Goal: Task Accomplishment & Management: Use online tool/utility

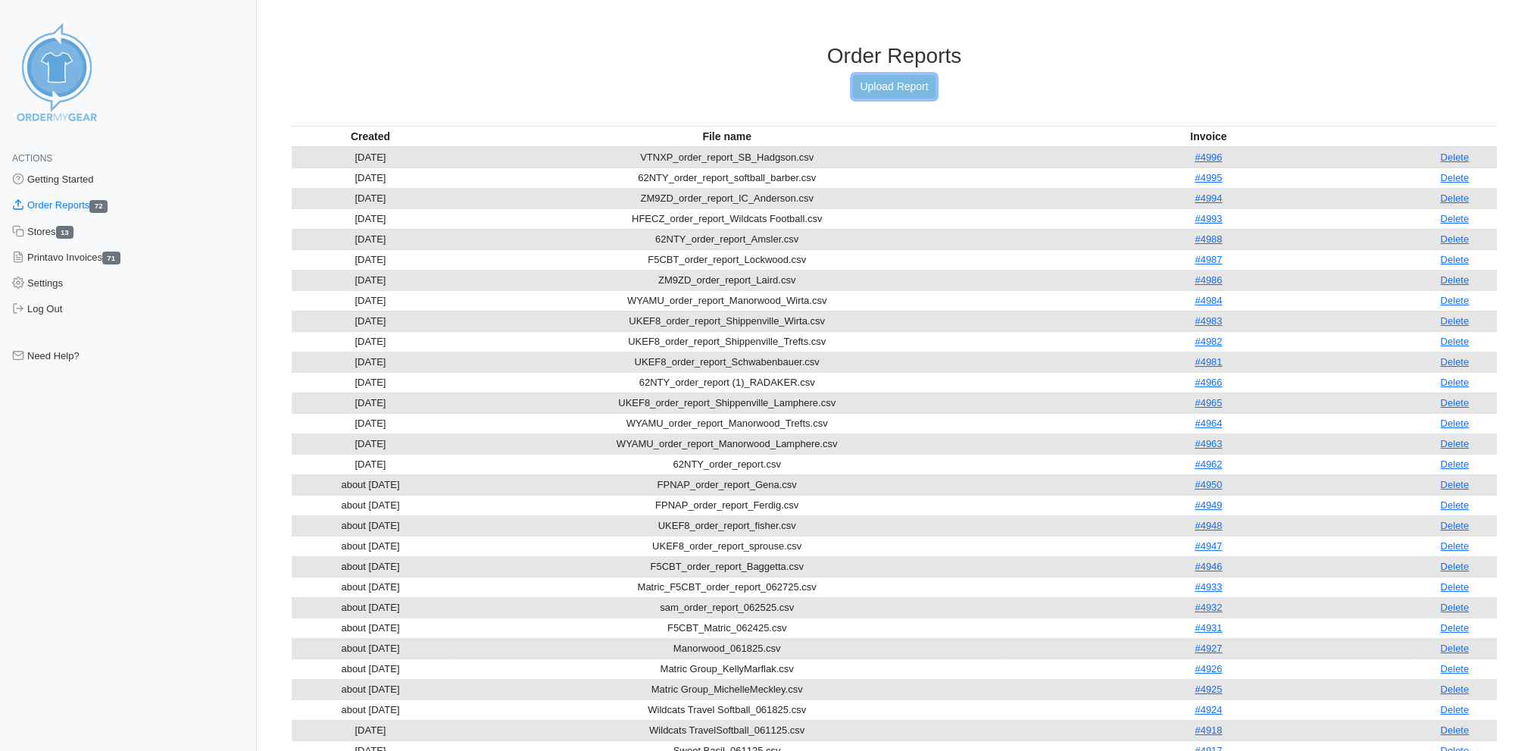
click at [903, 86] on link "Upload Report" at bounding box center [894, 86] width 82 height 23
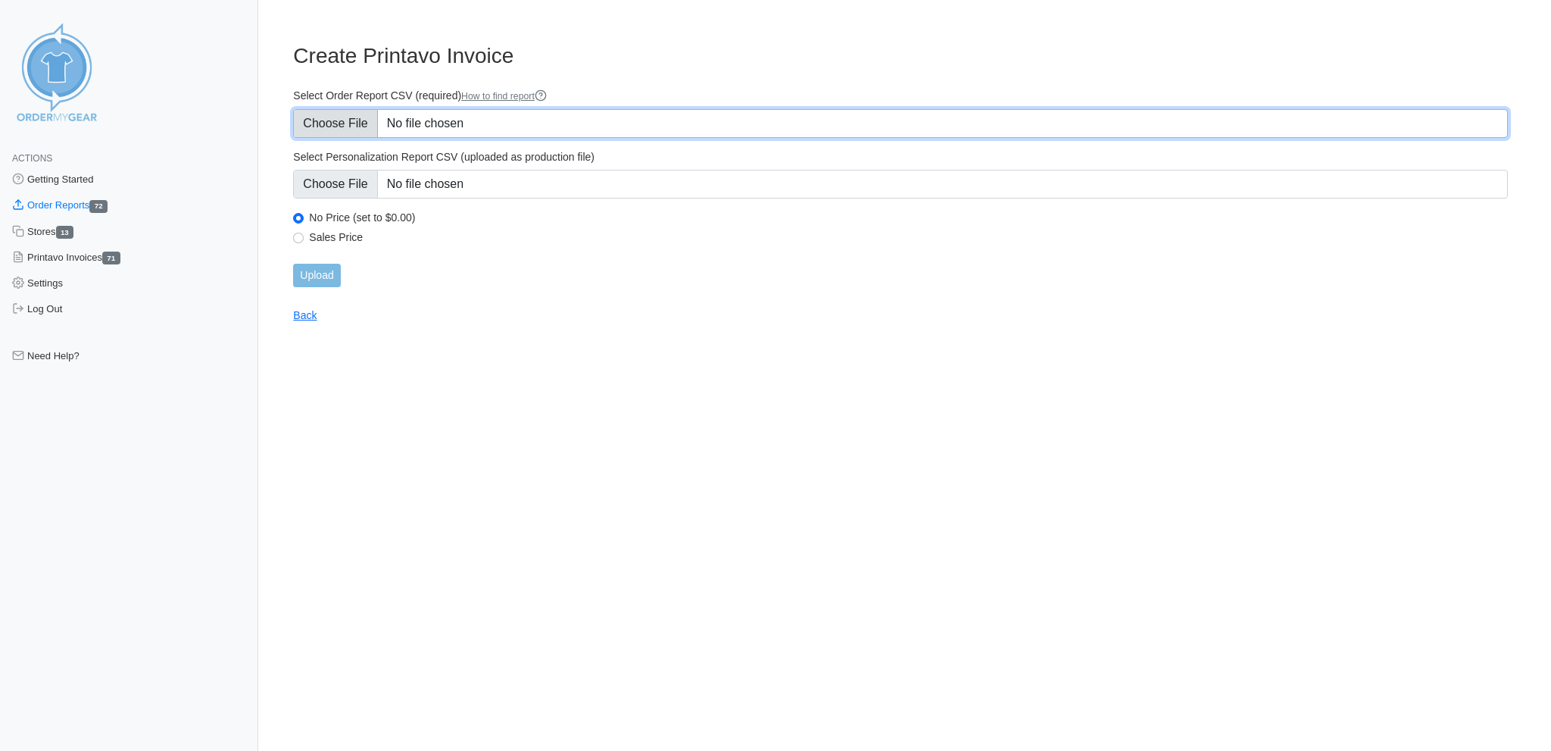
click at [348, 114] on input "Select Order Report CSV (required) How to find report" at bounding box center [900, 123] width 1215 height 29
type input "C:\fakepath\FPNAP_order_report_Emlenton_WHITSEL.csv"
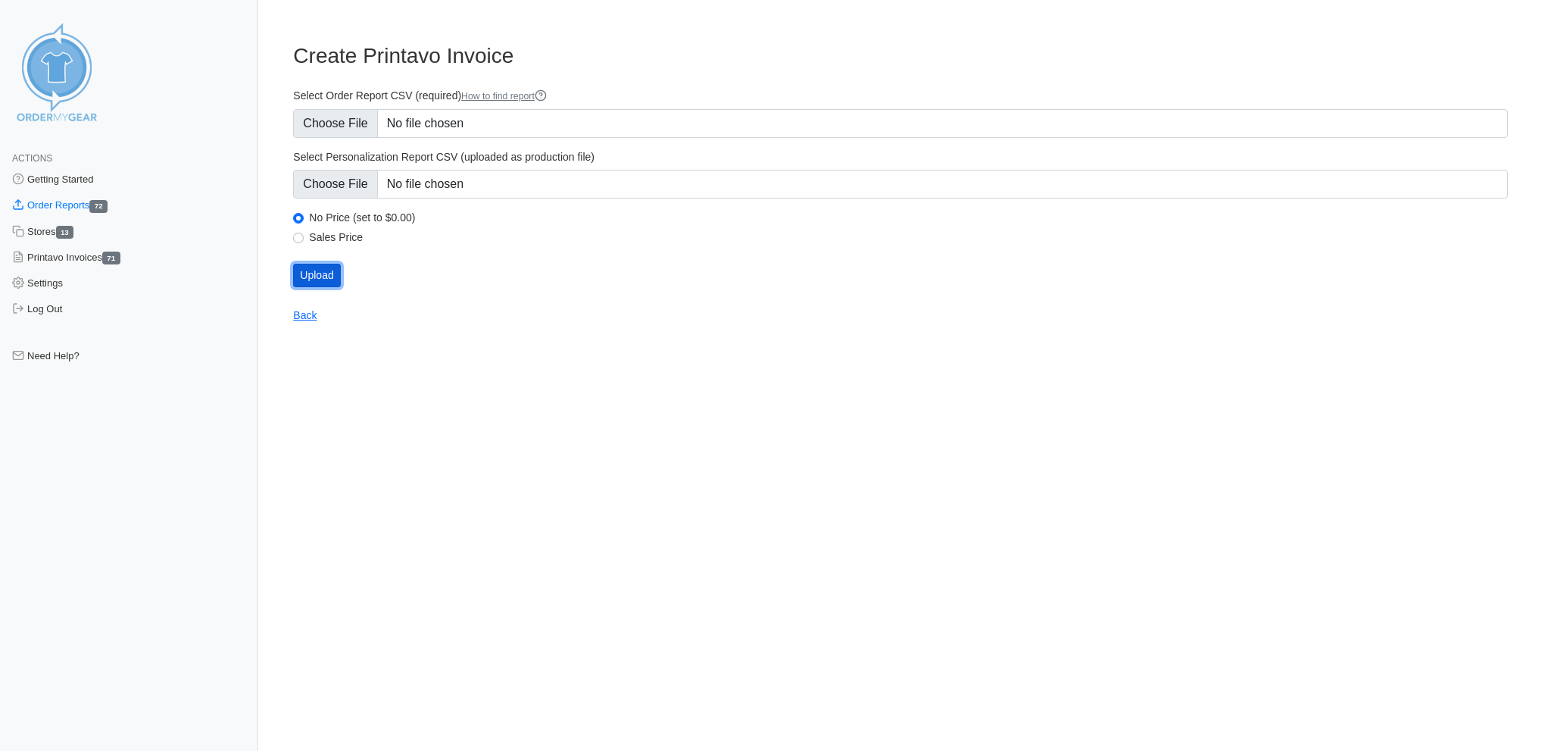
click at [317, 267] on input "Upload" at bounding box center [316, 275] width 47 height 23
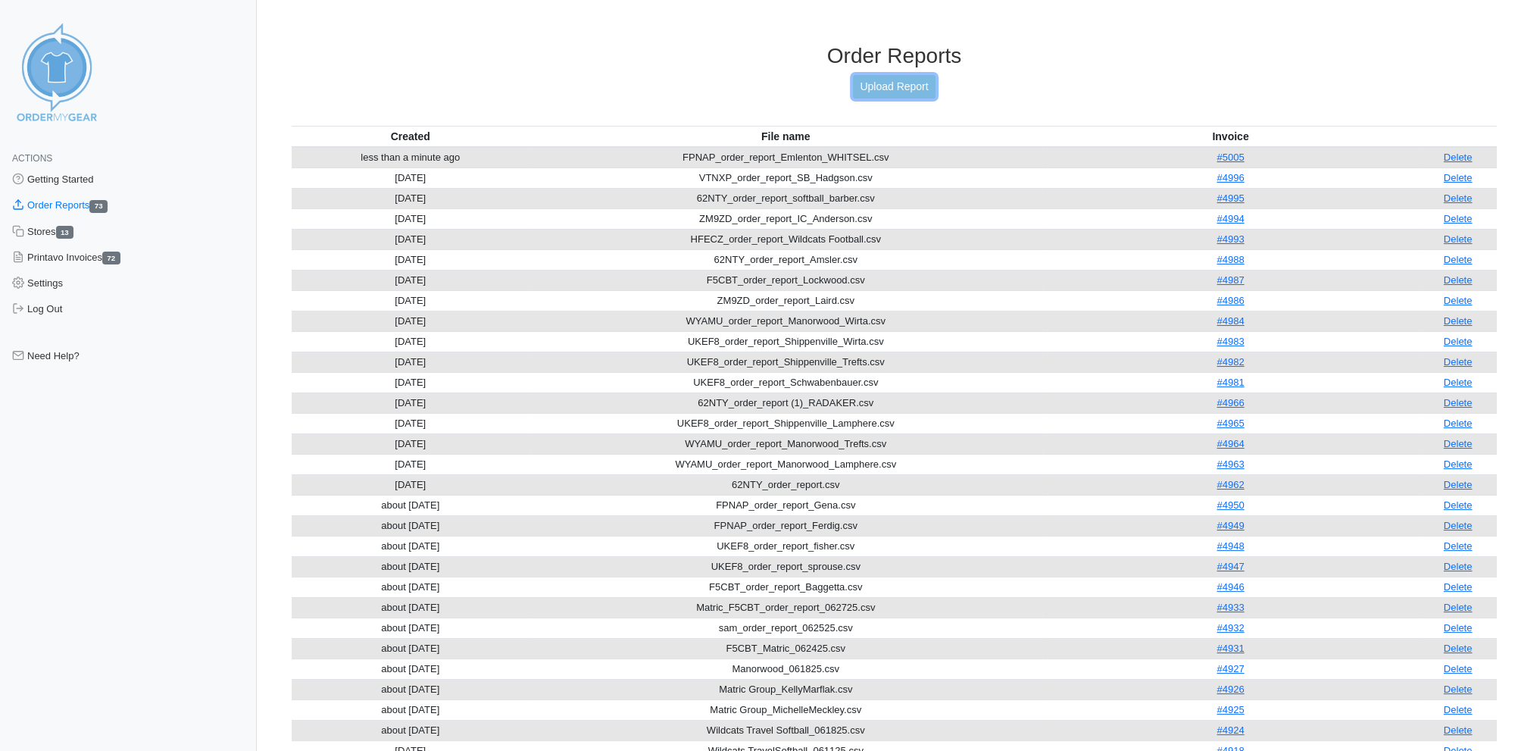
click at [882, 85] on link "Upload Report" at bounding box center [894, 86] width 82 height 23
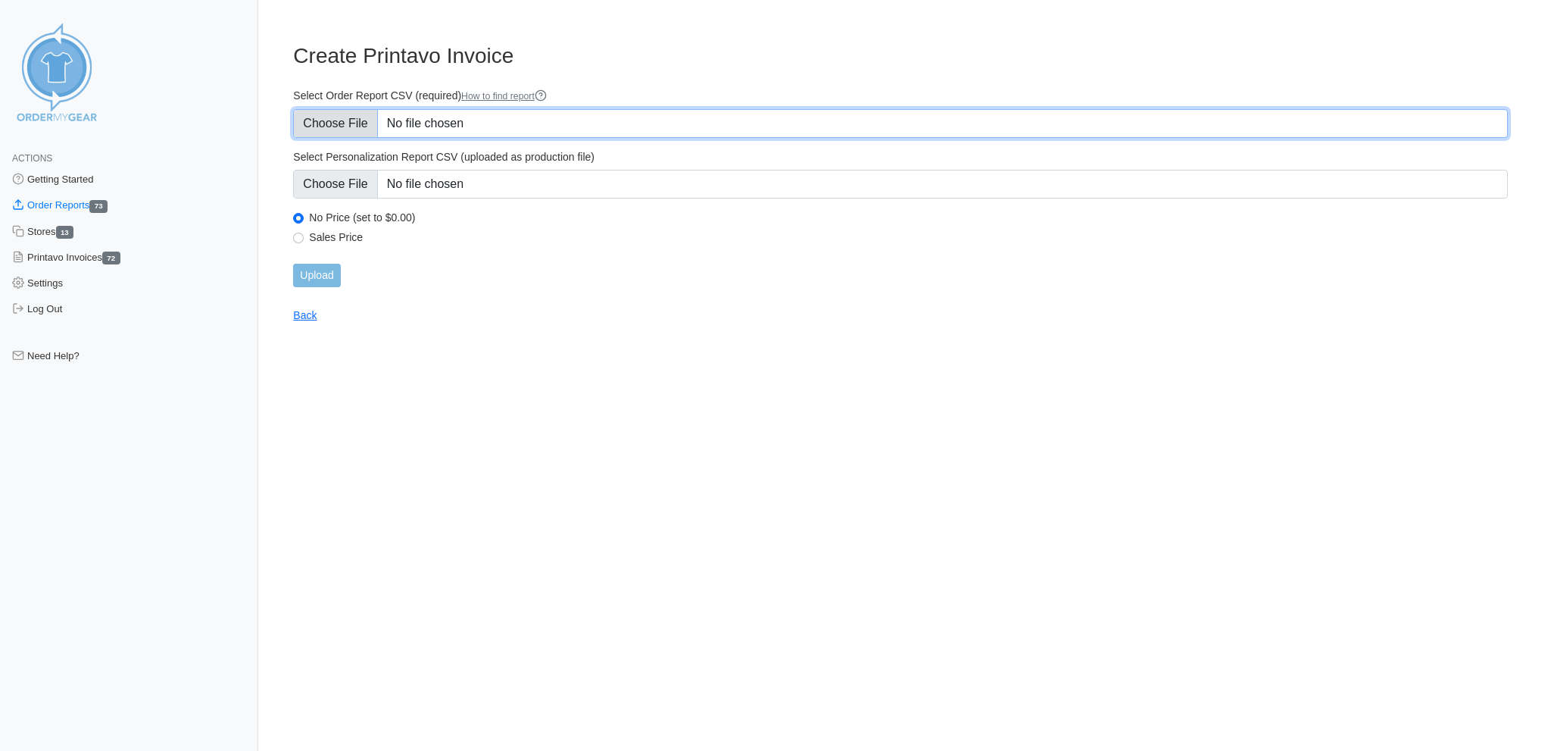
click at [339, 121] on input "Select Order Report CSV (required) How to find report" at bounding box center [900, 123] width 1215 height 29
type input "C:\fakepath\WYAMU_order_report_Manorwood_MASTERS.csv"
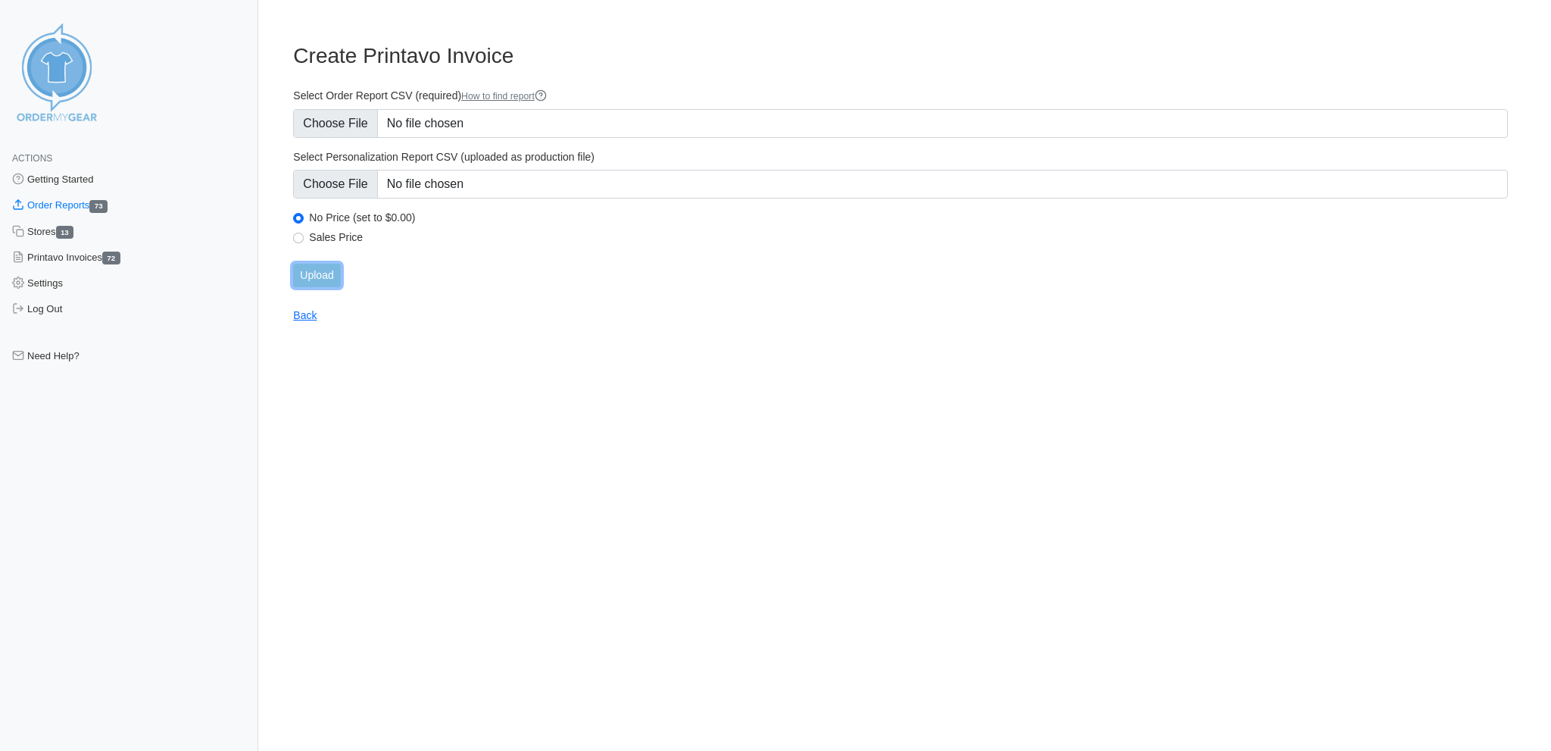
click at [321, 264] on input "Upload" at bounding box center [316, 275] width 47 height 23
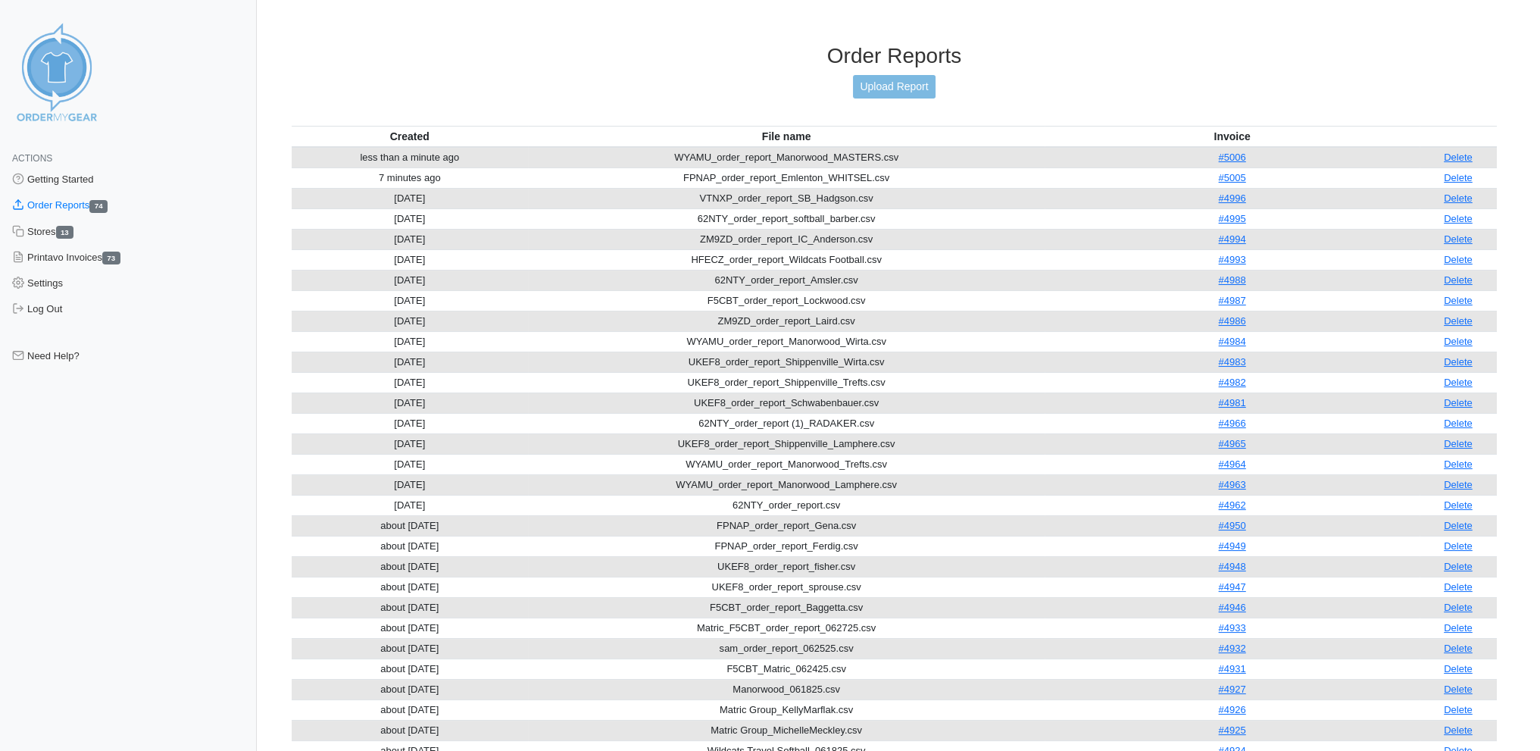
click at [454, 64] on h3 "Order Reports" at bounding box center [894, 56] width 1205 height 26
